Goal: Task Accomplishment & Management: Use online tool/utility

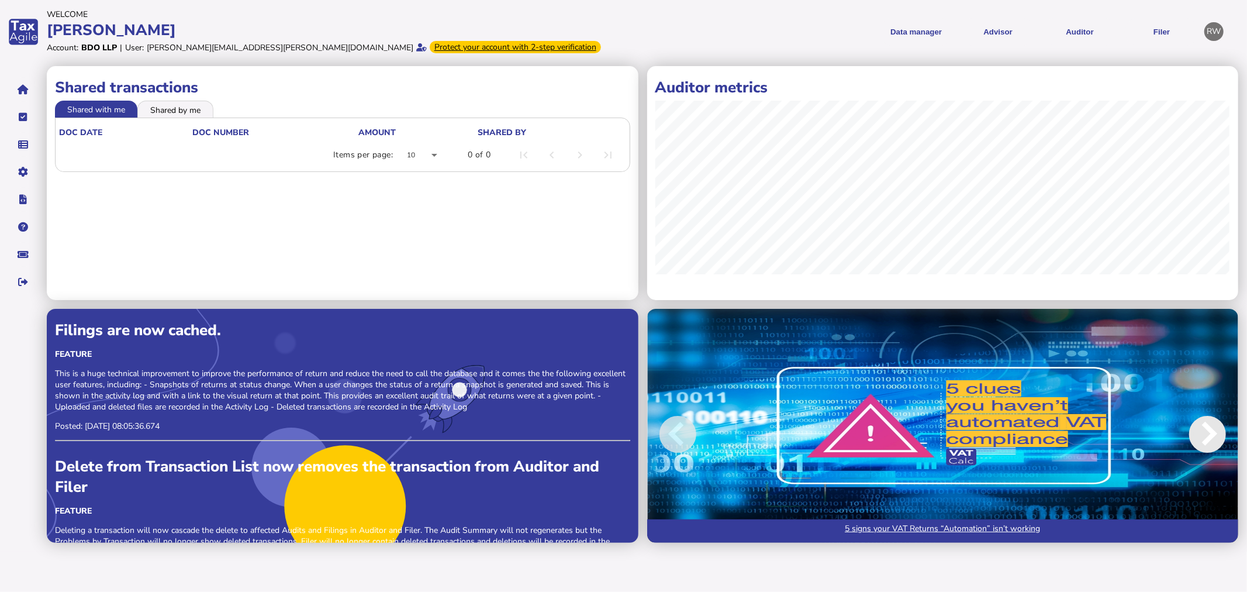
click at [1208, 434] on span at bounding box center [1207, 434] width 37 height 37
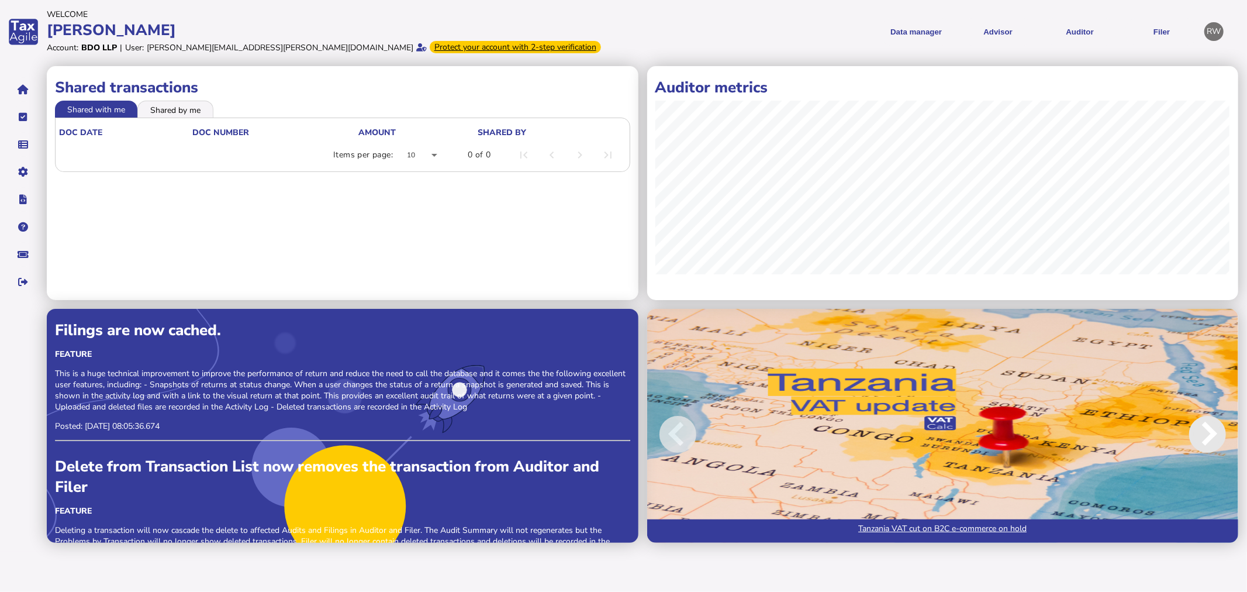
click at [1208, 434] on span at bounding box center [1207, 434] width 37 height 37
click at [745, 33] on menu "Data manager VAT Transaction list Upload list Advisor VAT Advisor for VAT Check…" at bounding box center [911, 32] width 573 height 29
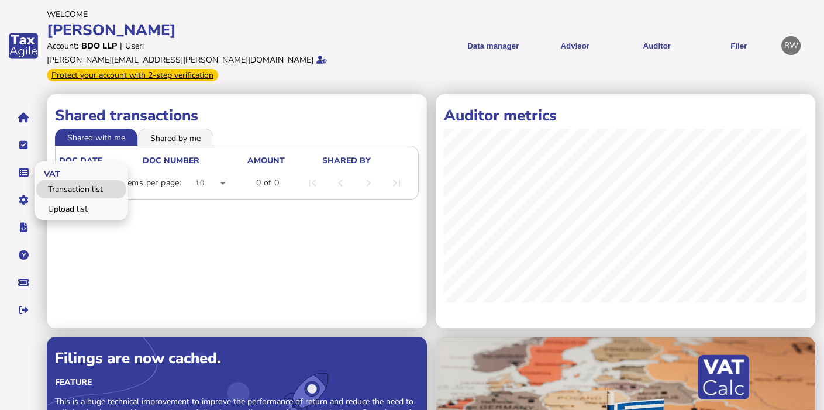
click at [65, 181] on link "Transaction list" at bounding box center [81, 189] width 90 height 18
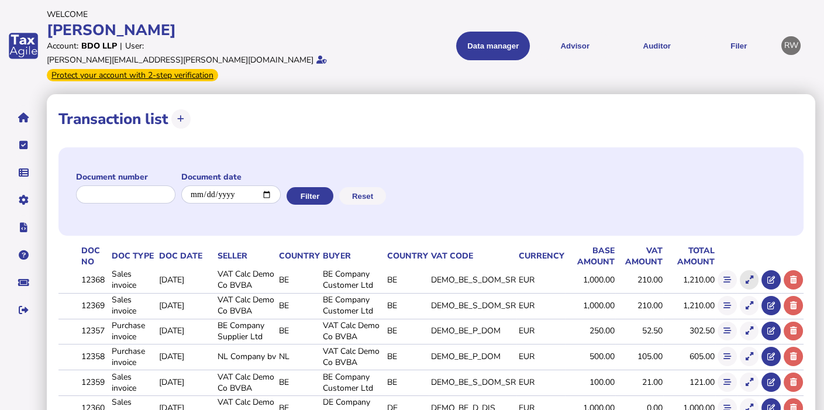
click at [751, 276] on icon at bounding box center [749, 280] width 8 height 8
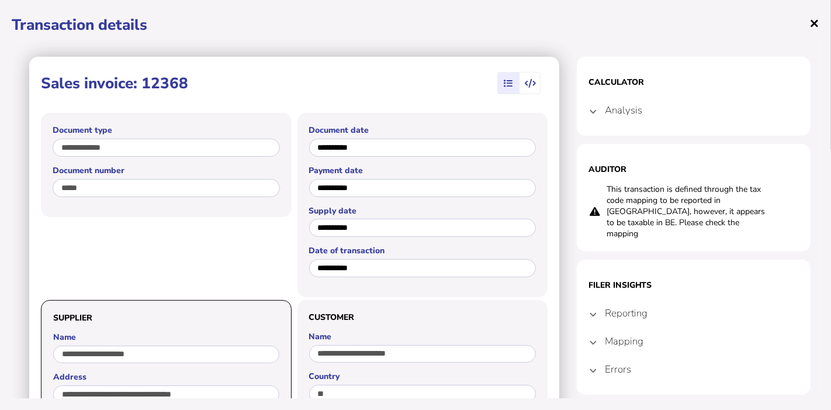
click at [814, 27] on span "×" at bounding box center [815, 23] width 10 height 22
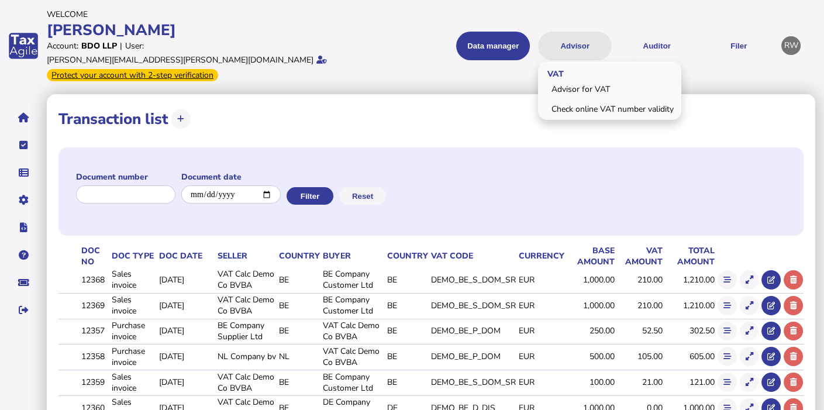
click at [596, 32] on button "Advisor" at bounding box center [575, 46] width 74 height 29
click at [585, 40] on button "Advisor" at bounding box center [575, 46] width 74 height 29
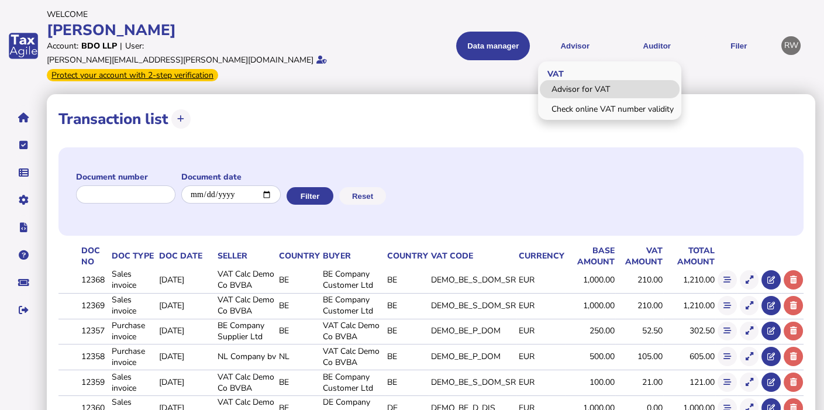
click at [578, 83] on link "Advisor for VAT" at bounding box center [610, 89] width 140 height 18
select select "*****"
select select "****"
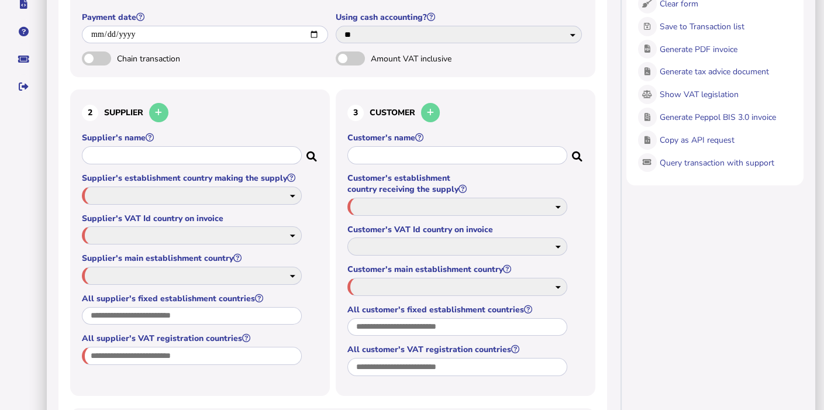
scroll to position [234, 0]
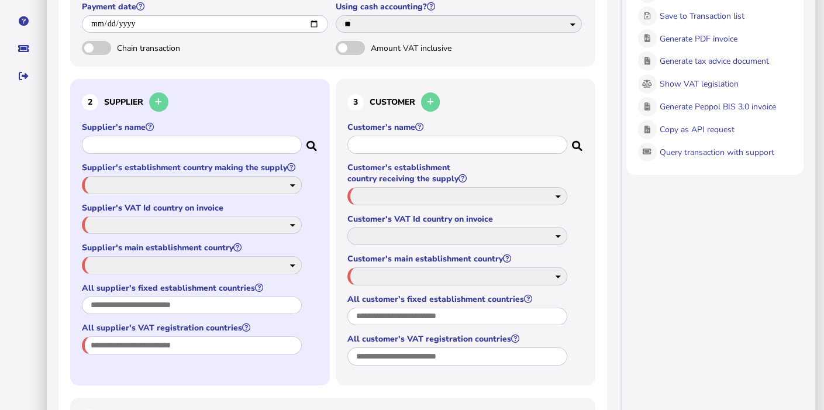
click at [264, 136] on input "text" at bounding box center [192, 145] width 220 height 18
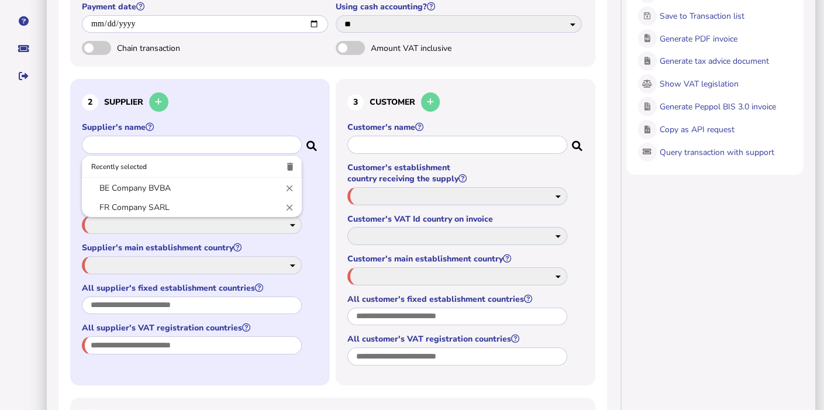
click at [673, 250] on div at bounding box center [412, 205] width 824 height 410
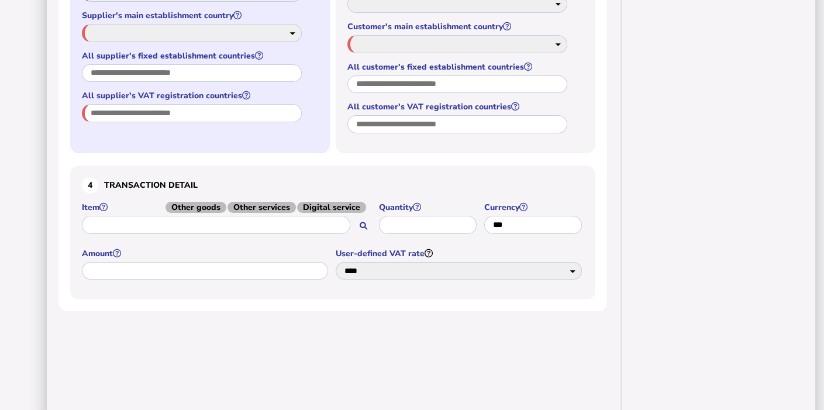
scroll to position [0, 0]
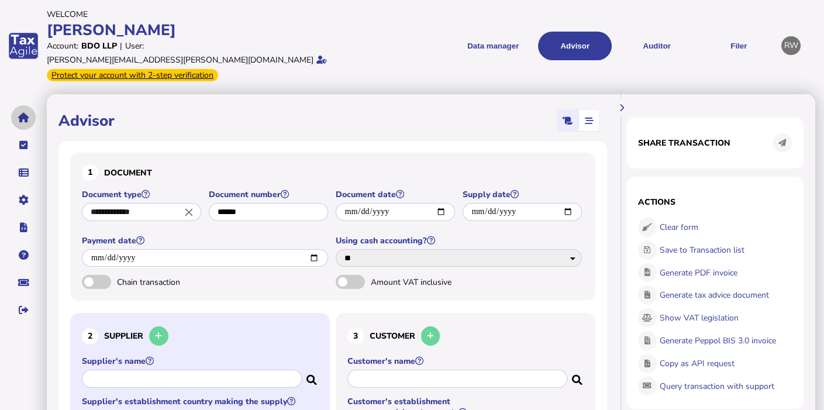
click at [23, 112] on button "navigate application pages" at bounding box center [23, 117] width 25 height 25
